Goal: Task Accomplishment & Management: Manage account settings

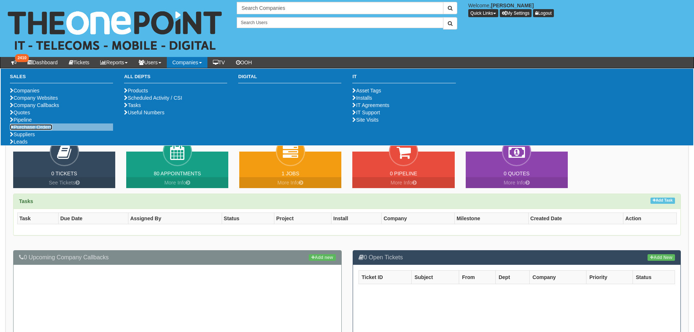
click at [35, 130] on link "Purchase Orders" at bounding box center [31, 127] width 42 height 6
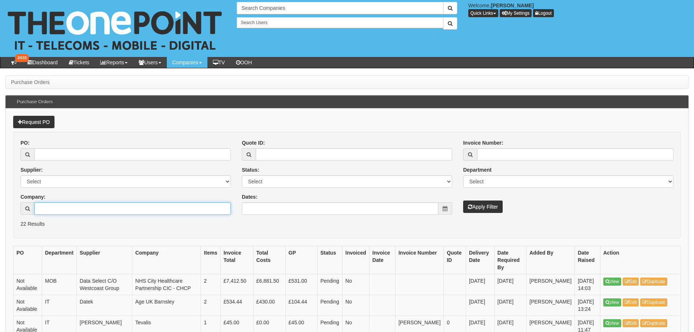
click at [52, 210] on input "Company:" at bounding box center [132, 209] width 196 height 12
click at [88, 222] on link "Martins The Funeral Directors" at bounding box center [132, 221] width 194 height 10
type input "Martins The Funeral Directors"
click at [485, 208] on button "Apply Filter" at bounding box center [482, 207] width 39 height 12
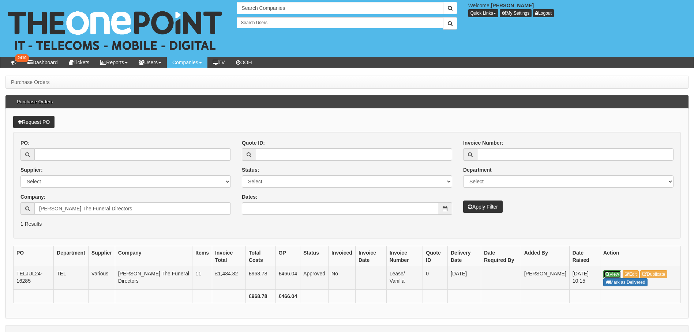
click at [613, 273] on link "View" at bounding box center [612, 275] width 18 height 8
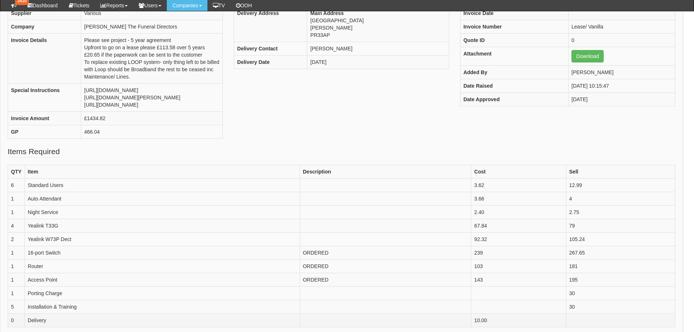
scroll to position [538, 5]
